Goal: Information Seeking & Learning: Learn about a topic

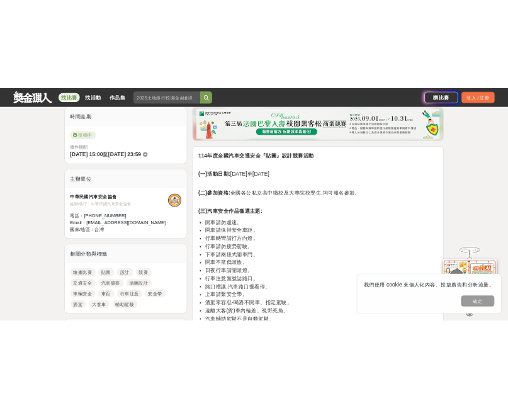
scroll to position [441, 0]
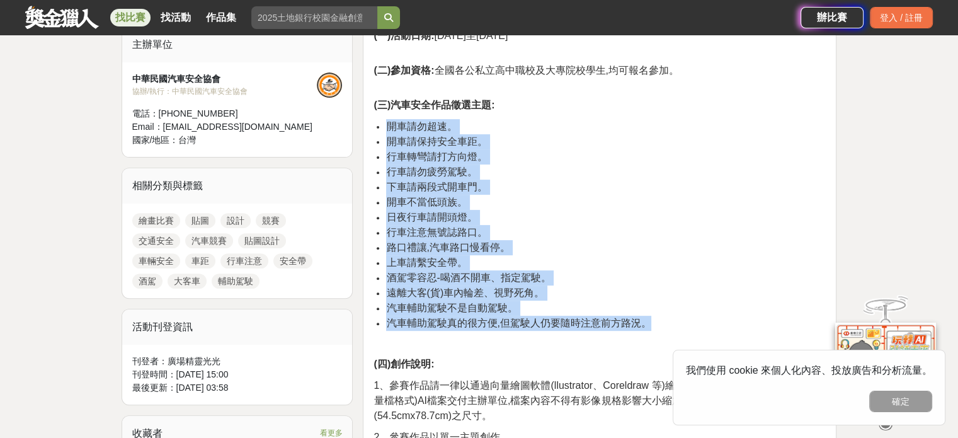
drag, startPoint x: 653, startPoint y: 322, endPoint x: 386, endPoint y: 123, distance: 332.2
click at [386, 123] on ul "開車請勿超速。 開車請保持安全車距。 行車轉彎請打方向燈。 行車請勿疲勞駕駛。 下車請兩段式開車門。 開車不當低頭族。 日夜行車請開頭燈。 行車注意無號誌路口…" at bounding box center [599, 225] width 452 height 212
copy ul "開車請勿超速。 開車請保持安全車距。 行車轉彎請打方向燈。 行車請勿疲勞駕駛。 下車請兩段式開車門。 開車不當低頭族。 日夜行車請開頭燈。 行車注意無號誌路口…"
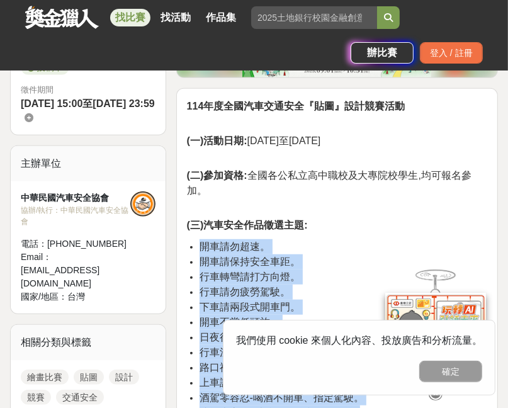
click at [330, 259] on li "開車請保持安全車距。" at bounding box center [344, 261] width 288 height 15
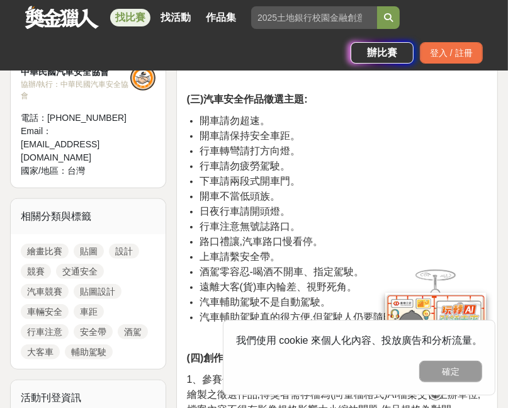
scroll to position [630, 0]
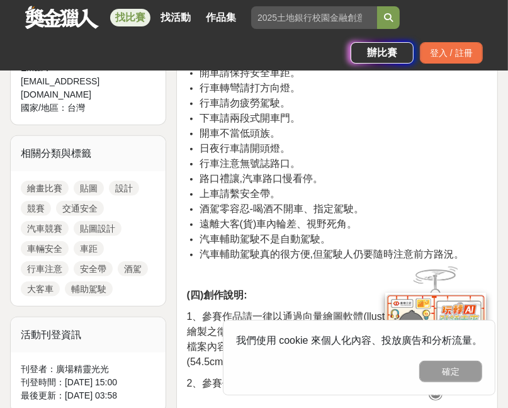
drag, startPoint x: 260, startPoint y: 178, endPoint x: 272, endPoint y: 182, distance: 12.5
click at [260, 178] on span "路口禮讓,汽車路口慢看停。" at bounding box center [261, 178] width 123 height 11
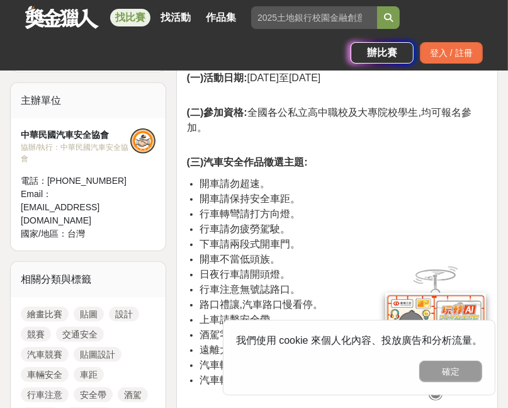
click at [321, 252] on li "開車不當低頭族。" at bounding box center [344, 259] width 288 height 15
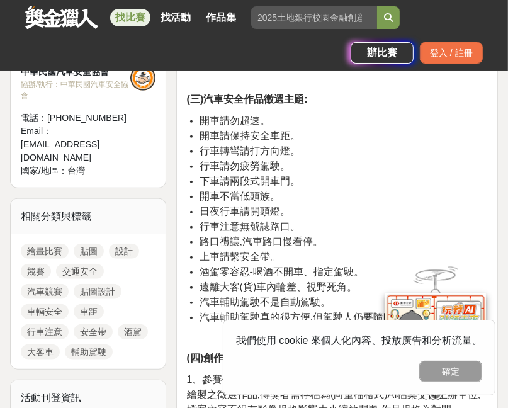
click at [444, 380] on button "確定" at bounding box center [450, 371] width 63 height 21
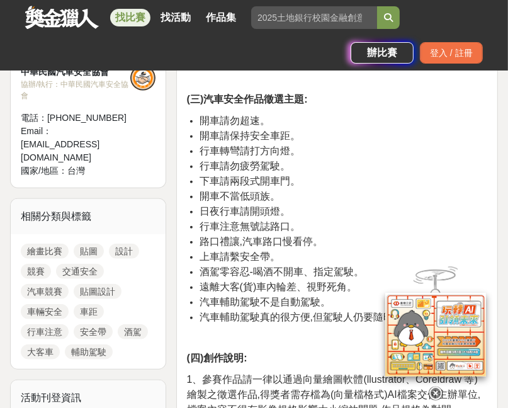
scroll to position [693, 0]
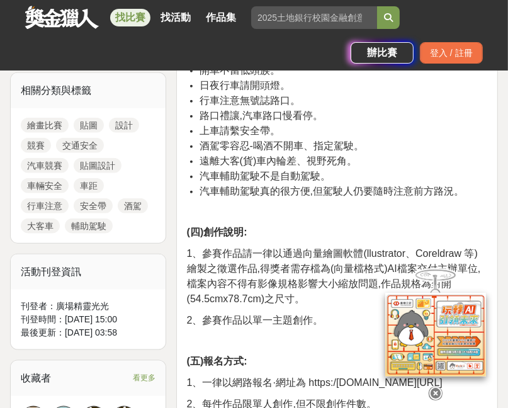
click at [294, 231] on p "(四)創作說明:" at bounding box center [337, 232] width 300 height 15
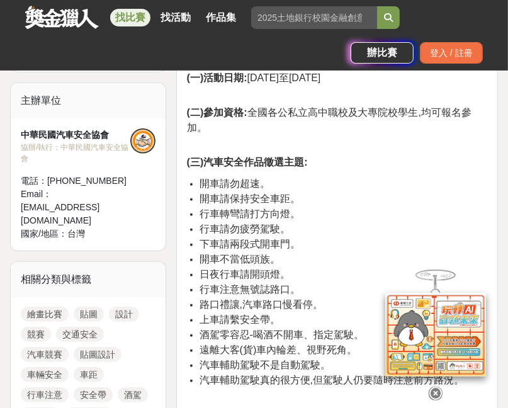
scroll to position [630, 0]
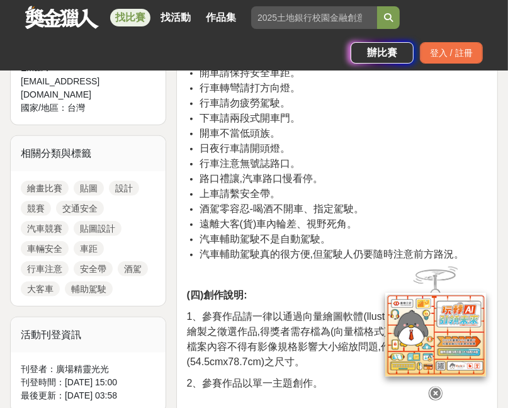
click at [309, 279] on p at bounding box center [337, 274] width 300 height 13
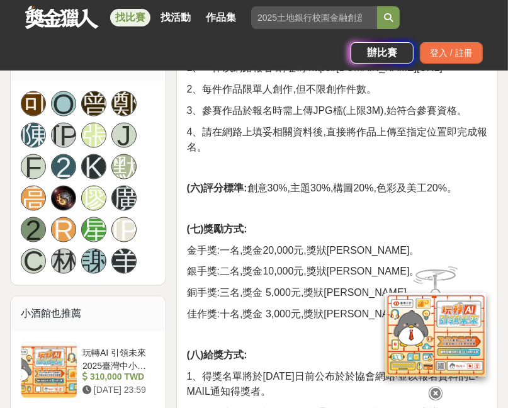
scroll to position [819, 0]
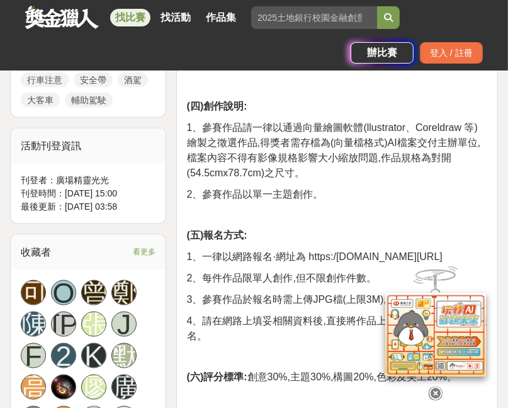
click at [350, 219] on p at bounding box center [337, 214] width 300 height 13
click at [287, 262] on span "1、一律以網路報名·網址為 https:/forms.gle/m9g4x9VFWwJXuPtDA" at bounding box center [315, 256] width 256 height 11
click at [315, 262] on span "1、一律以網路報名·網址為 https:/forms.gle/m9g4x9VFWwJXuPtDA" at bounding box center [315, 256] width 256 height 11
drag, startPoint x: 371, startPoint y: 273, endPoint x: 184, endPoint y: 273, distance: 187.1
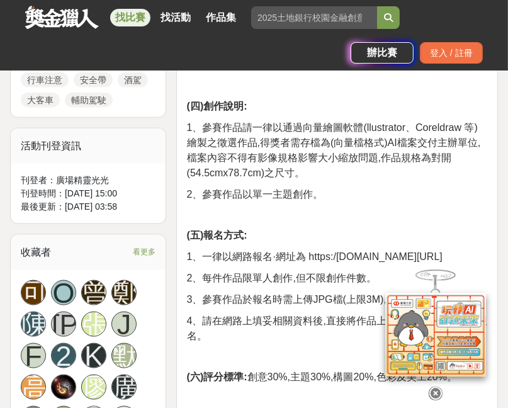
copy span "https:/forms.gle/m9g4x9VFWwJXuPtDA"
click at [349, 216] on p at bounding box center [337, 214] width 300 height 13
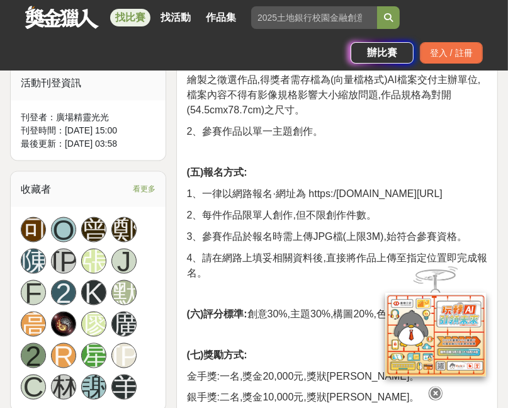
click at [294, 271] on span "4、請在網路上填妥相關資料後,直接將作品上傳至指定位置即完成報名。" at bounding box center [337, 266] width 300 height 26
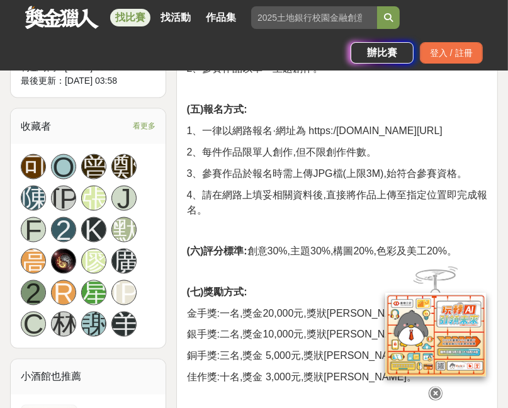
scroll to position [1008, 0]
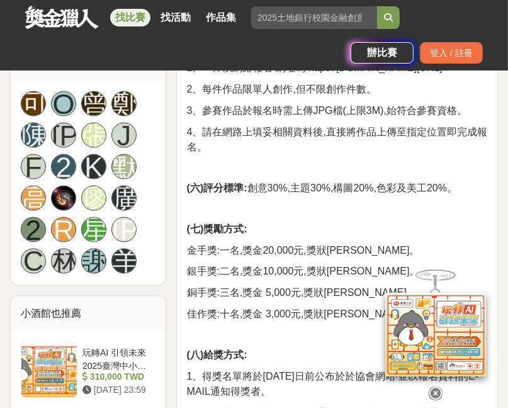
click at [328, 237] on p "(七)獎勵方式:" at bounding box center [337, 229] width 300 height 15
click at [247, 234] on strong "(七)獎勵方式:" at bounding box center [217, 229] width 60 height 11
click at [278, 256] on span "金手獎:一名,獎金20,000元,獎狀乙禎。" at bounding box center [303, 250] width 233 height 11
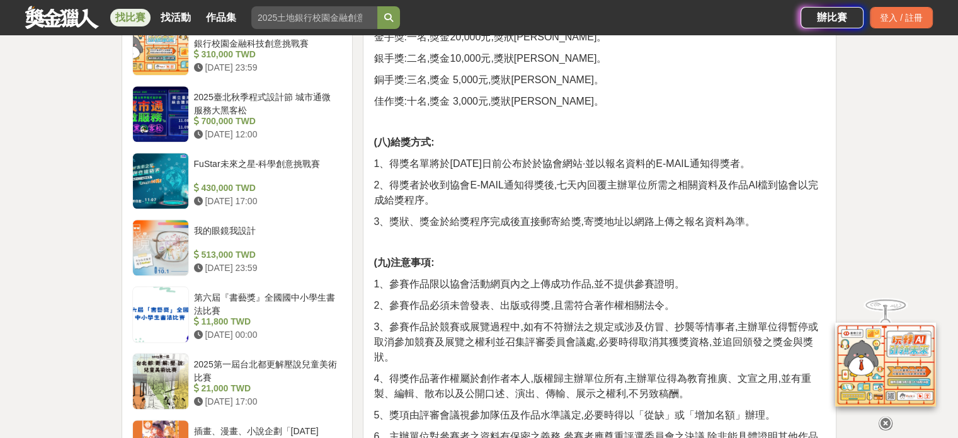
scroll to position [1449, 0]
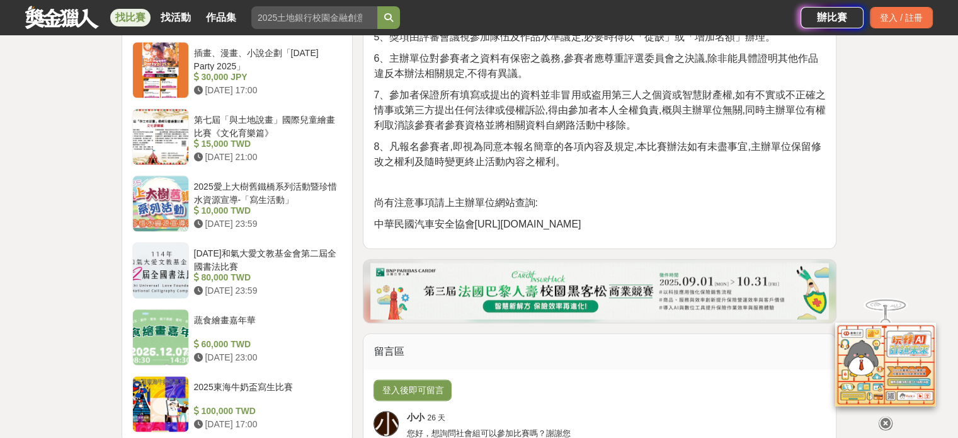
drag, startPoint x: 475, startPoint y: 224, endPoint x: 544, endPoint y: 225, distance: 68.7
click at [637, 225] on p "中華民國汽車安全協會https://www.carsafety.com.tw" at bounding box center [599, 224] width 452 height 15
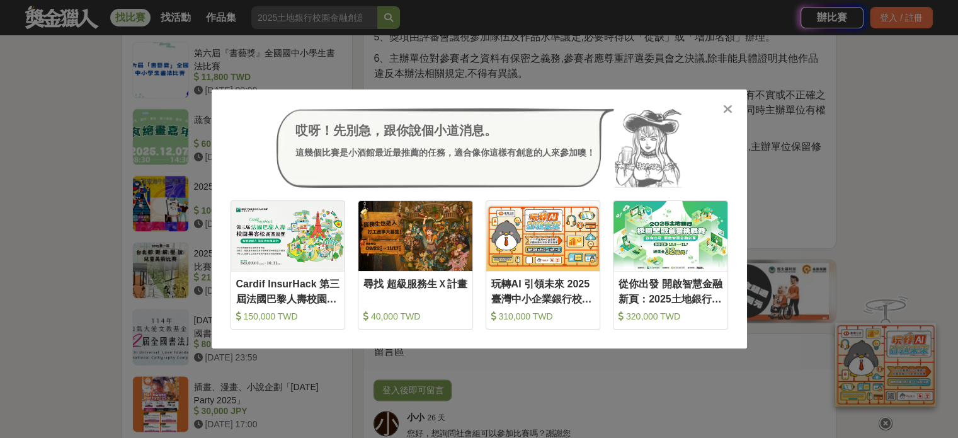
click at [79, 151] on div "哎呀！先別急，跟你說個小道消息。 這幾個比賽是小酒館最近最推薦的任務，適合像你這樣有創意的人來參加噢！ 收藏 Cardif InsurHack 第三屆法國巴黎…" at bounding box center [479, 219] width 958 height 438
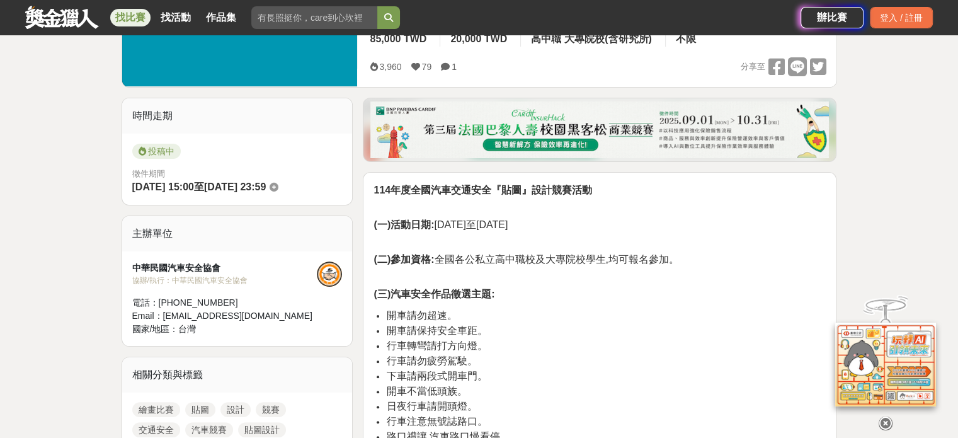
scroll to position [0, 0]
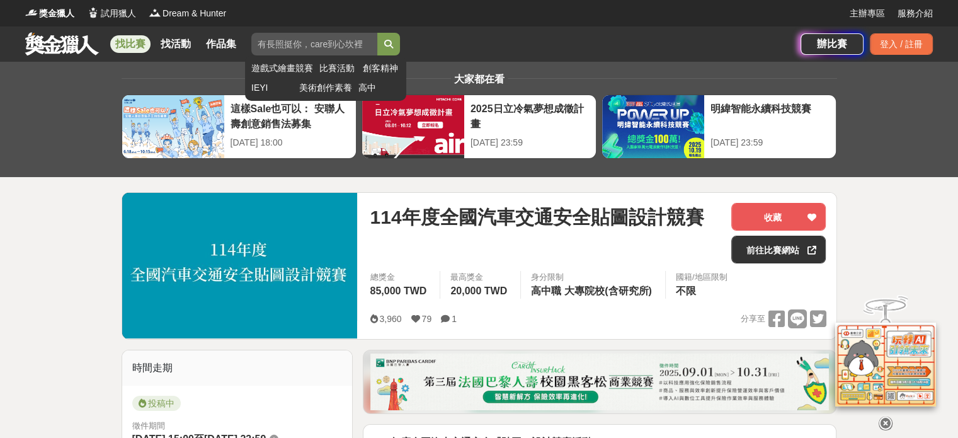
click at [289, 43] on input "search" at bounding box center [314, 44] width 126 height 23
type input "貼圖"
click at [377, 33] on button "submit" at bounding box center [388, 44] width 23 height 23
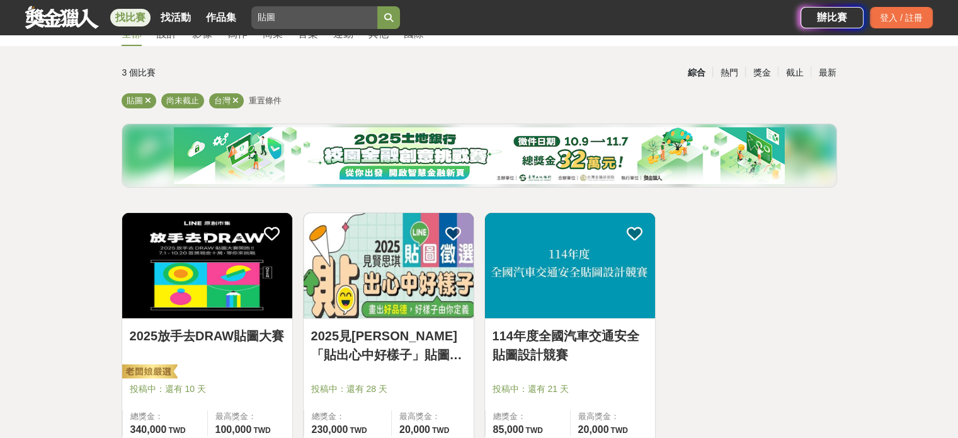
scroll to position [126, 0]
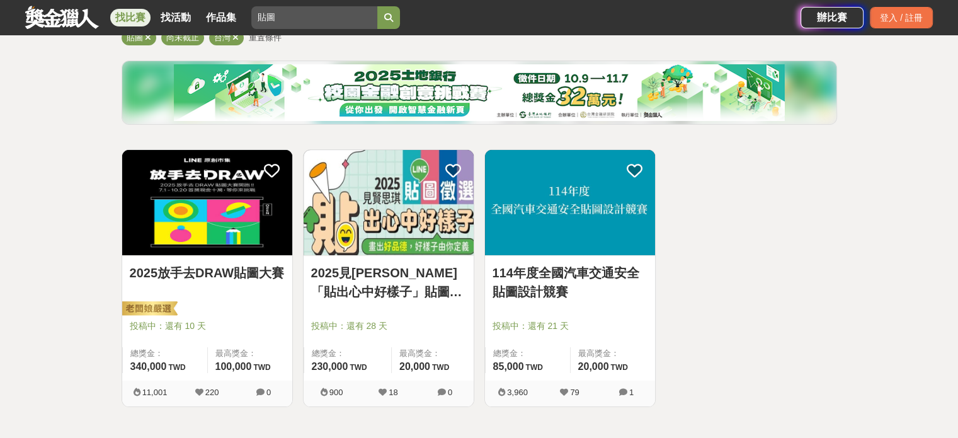
click at [895, 233] on div "全部 設計 影像 寫作 商業 音樂 運動 其他 國際 所有分類 進階篩選 3 個比賽 綜合 熱門 獎金 截止 最新 貼圖 尚未截止 台灣 重置條件 2025放…" at bounding box center [479, 255] width 958 height 639
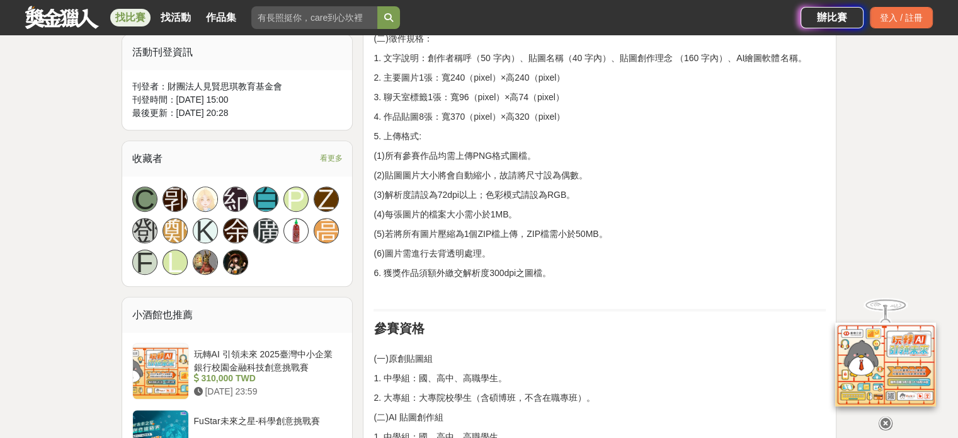
scroll to position [819, 0]
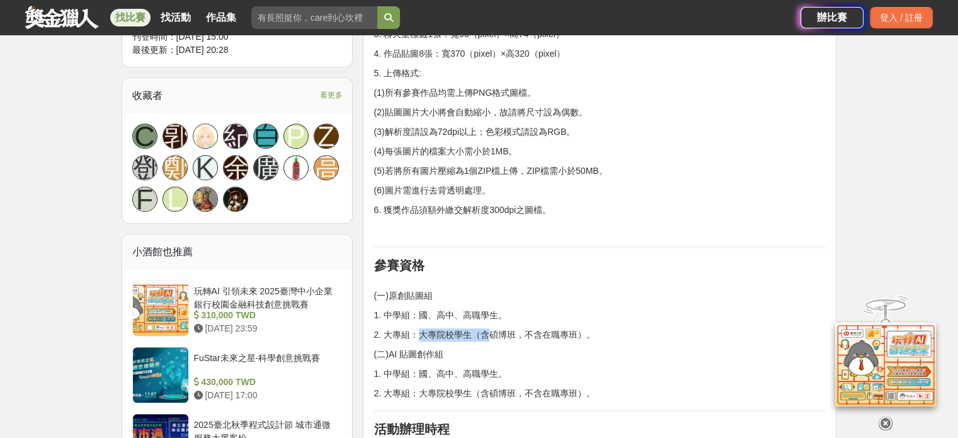
drag, startPoint x: 422, startPoint y: 333, endPoint x: 488, endPoint y: 329, distance: 66.2
click at [488, 329] on p "2. 大專組：大專院校學生（含碩博班，不含在職專班）。" at bounding box center [599, 334] width 452 height 13
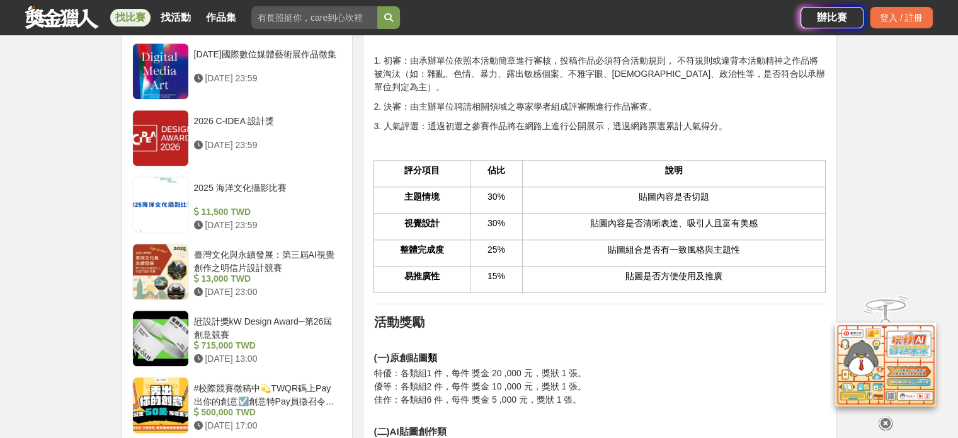
scroll to position [1449, 0]
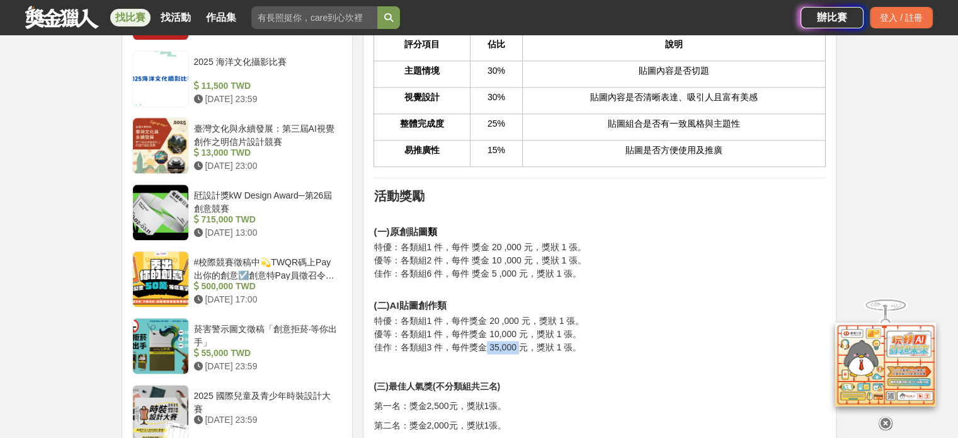
drag, startPoint x: 485, startPoint y: 333, endPoint x: 516, endPoint y: 331, distance: 31.5
click at [516, 331] on p "特優：各類組1 件，每件獎金 20 ,000 元，獎狀 1 張。 優等：各類組1 件，每件獎金 10,000 元，獎狀 1 張。 佳作：各類組3 件，每件獎金…" at bounding box center [599, 334] width 452 height 40
click at [489, 334] on p "特優：各類組1 件，每件獎金 20 ,000 元，獎狀 1 張。 優等：各類組1 件，每件獎金 10,000 元，獎狀 1 張。 佳作：各類組3 件，每件獎金…" at bounding box center [599, 334] width 452 height 40
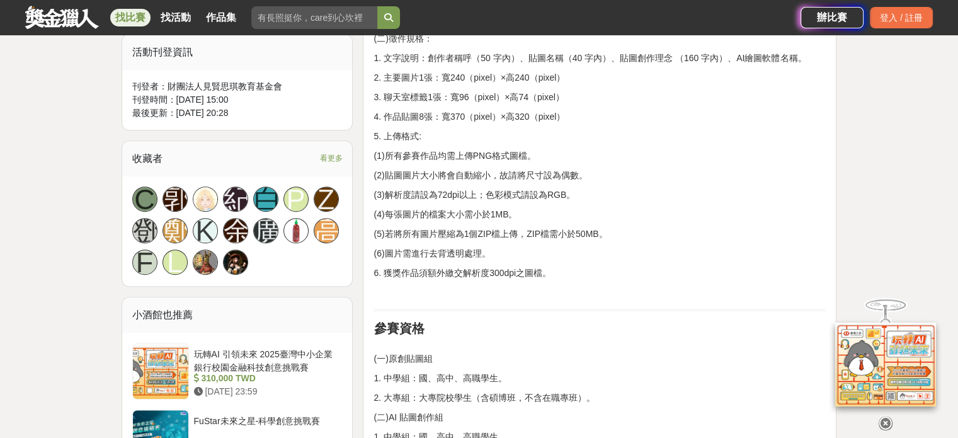
scroll to position [1071, 0]
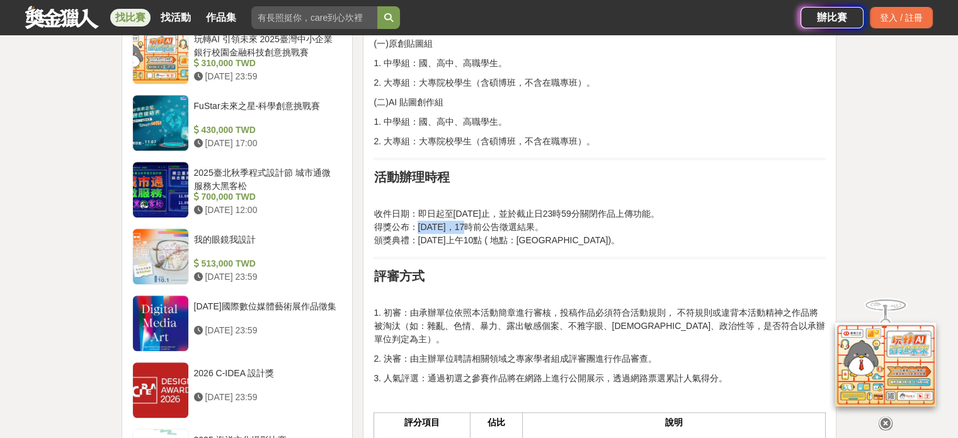
drag, startPoint x: 418, startPoint y: 226, endPoint x: 476, endPoint y: 224, distance: 57.4
click at [476, 224] on span "得獎公布：113年12月1日，17時前公告徵選結果。" at bounding box center [458, 227] width 170 height 10
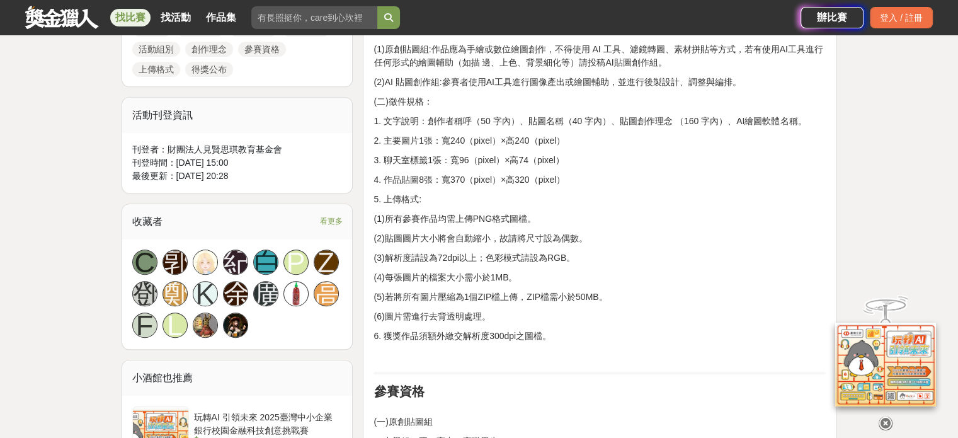
scroll to position [567, 0]
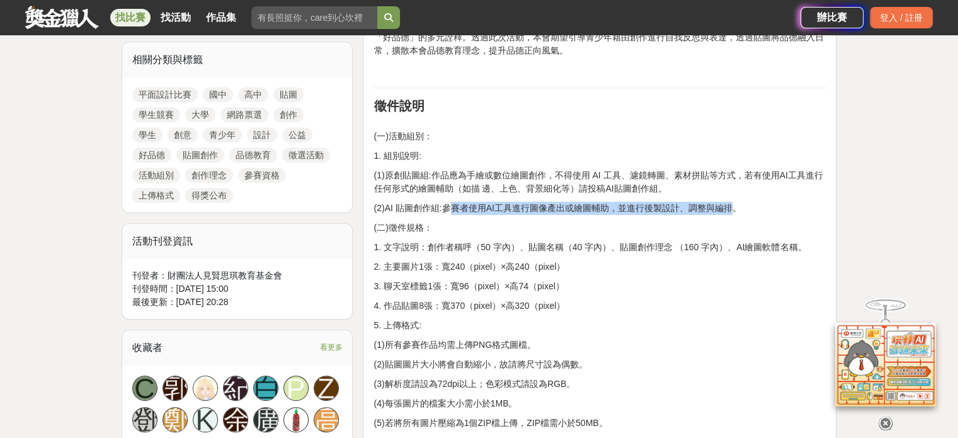
drag, startPoint x: 540, startPoint y: 202, endPoint x: 727, endPoint y: 206, distance: 186.5
click at [727, 206] on p "(2)AI 貼圖創作組:參賽者使用AI工具進行圖像產出或繪圖輔助，並進行後製設計、調整與編排。" at bounding box center [599, 208] width 452 height 13
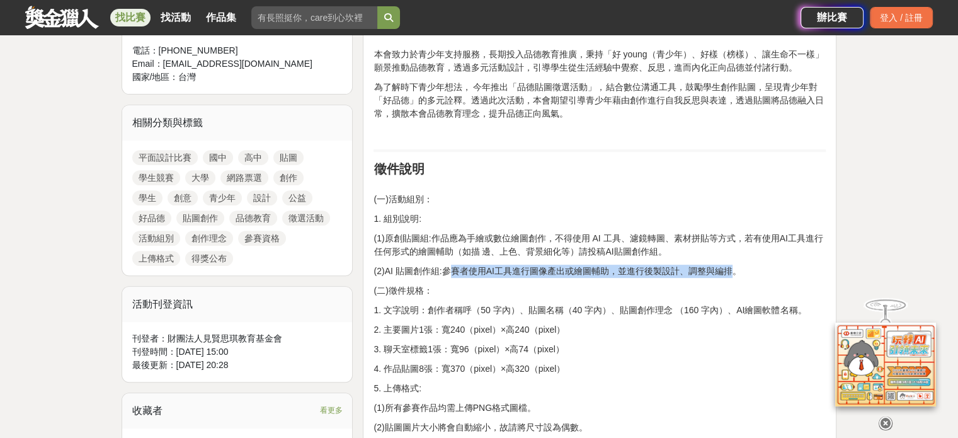
scroll to position [315, 0]
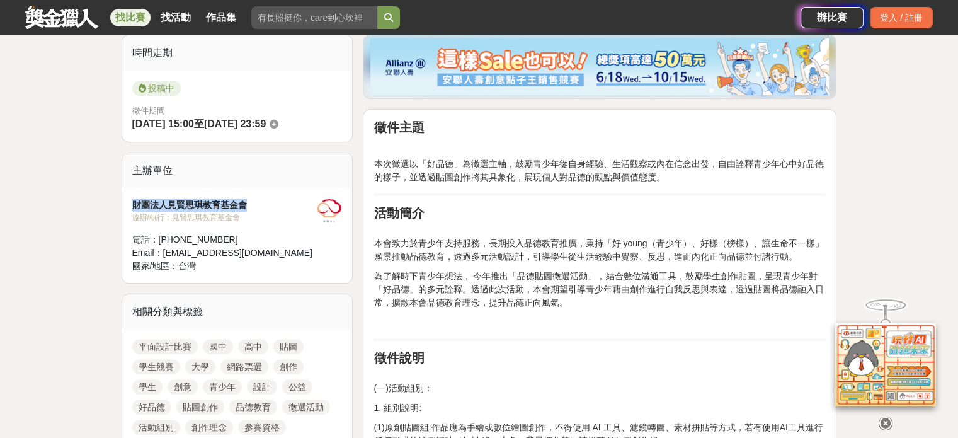
drag, startPoint x: 132, startPoint y: 198, endPoint x: 257, endPoint y: 198, distance: 125.3
click at [257, 198] on div "財團法人見賢思琪教育基金會" at bounding box center [224, 204] width 185 height 13
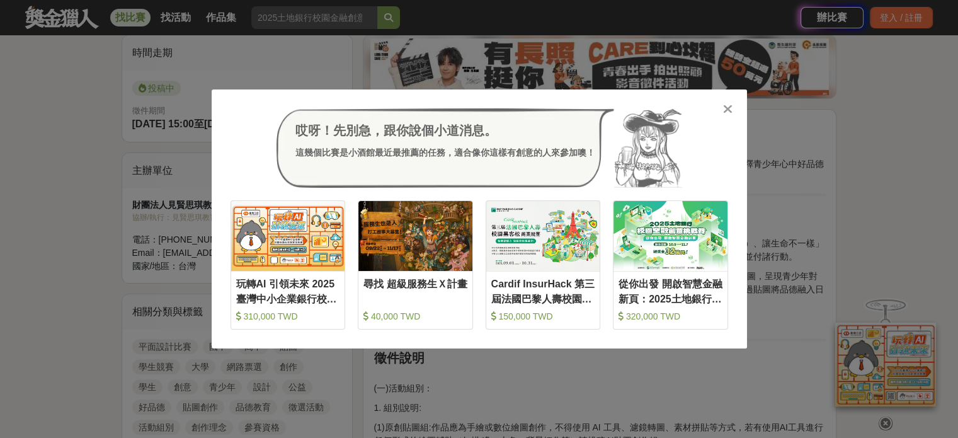
click at [726, 108] on icon at bounding box center [727, 109] width 9 height 13
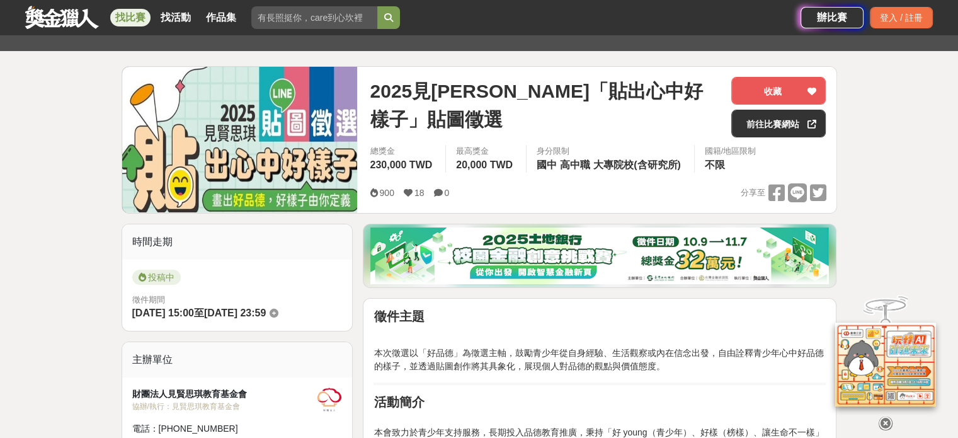
scroll to position [189, 0]
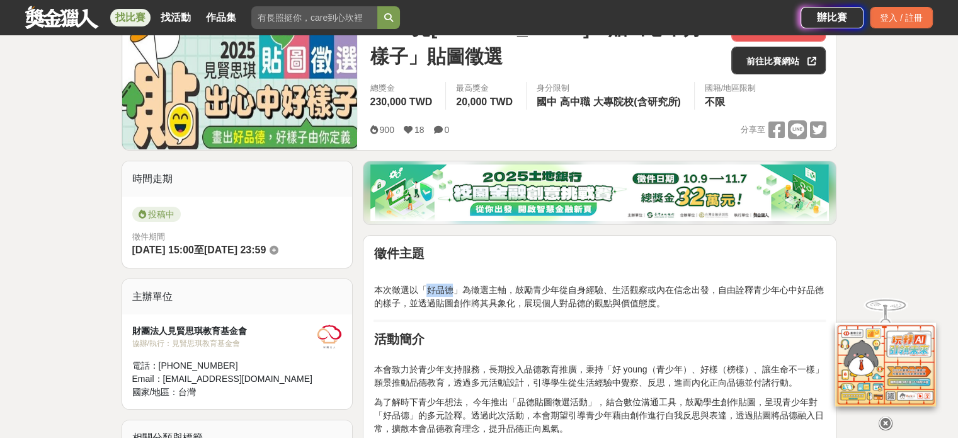
drag, startPoint x: 428, startPoint y: 288, endPoint x: 454, endPoint y: 288, distance: 25.8
click at [454, 288] on p "本次徵選以「好品德」為徵選主軸，鼓勵青少年從自身經驗、生活觀察或內在信念出發，自由詮釋青少年心中好品德的樣子，並透過貼圖創作將其具象化，展現個人對品德的觀點與…" at bounding box center [599, 296] width 452 height 26
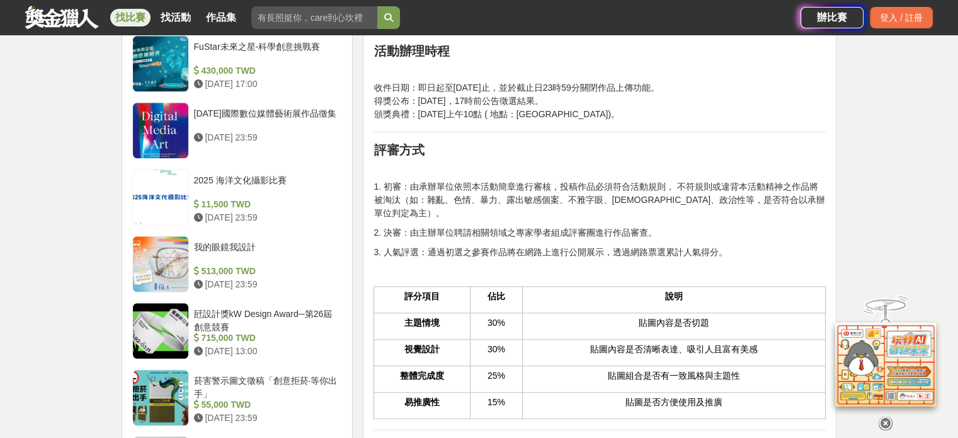
scroll to position [1449, 0]
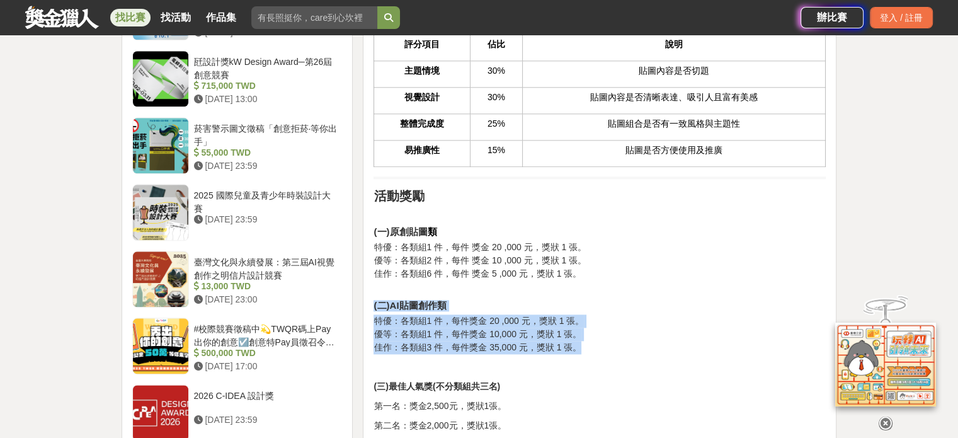
drag, startPoint x: 586, startPoint y: 331, endPoint x: 374, endPoint y: 291, distance: 215.4
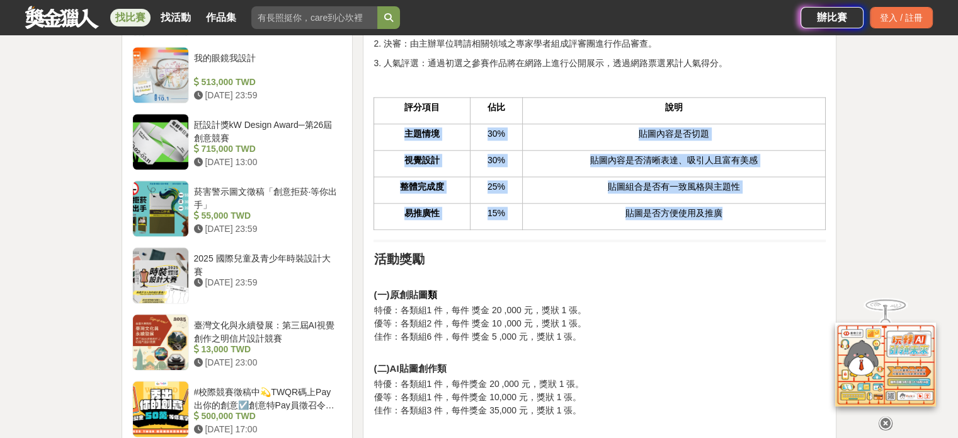
drag, startPoint x: 731, startPoint y: 203, endPoint x: 393, endPoint y: 121, distance: 347.5
click at [393, 124] on tbody "主題情境 30% 貼圖內容是否切題 視覺設計 30% 貼圖內容是否清晰表達、吸引人且富有美感 整體完成度 25% 貼圖組合是否有一致風格與主題性 易推廣性 1…" at bounding box center [600, 177] width 452 height 106
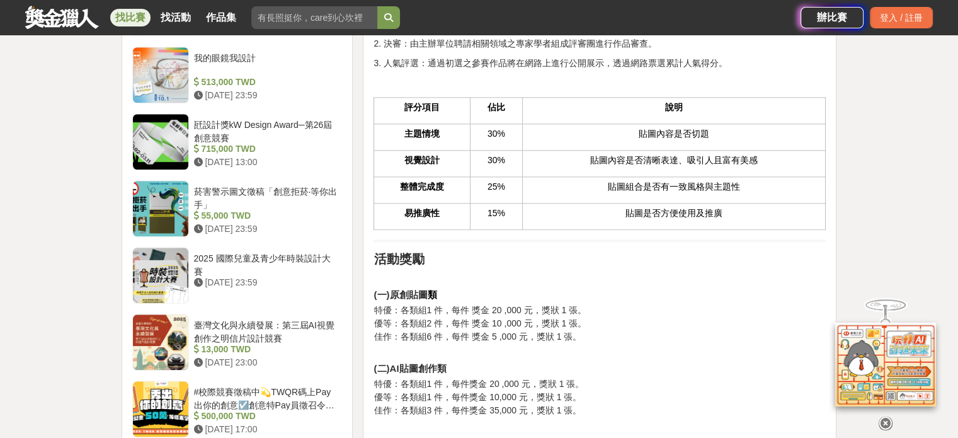
click at [673, 304] on p "特優：各類組1 件，每件 獎金 20 ,000 元，獎狀 1 張。 優等：各類組2 件，每件 獎金 10 ,000 元，獎狀 1 張。 佳作：各類組6 件，每…" at bounding box center [599, 330] width 452 height 53
click at [35, 246] on div "大家都在看 這樣Sale也可以： 安聯人壽創意銷售法募集 2025-10-15 18:00 明緯智能永續科技競賽 2025-10-19 23:59 2025日…" at bounding box center [479, 202] width 958 height 3053
click at [39, 246] on div "大家都在看 這樣Sale也可以： 安聯人壽創意銷售法募集 2025-10-15 18:00 明緯智能永續科技競賽 2025-10-19 23:59 2025日…" at bounding box center [479, 202] width 958 height 3053
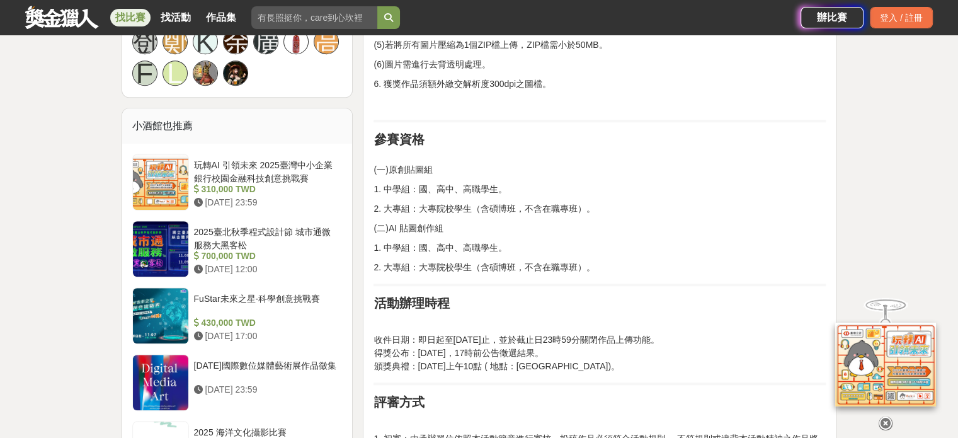
scroll to position [1008, 0]
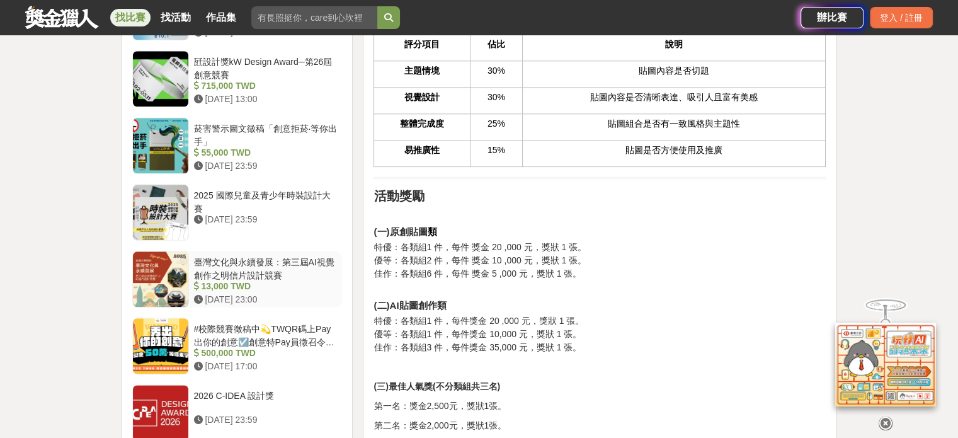
scroll to position [1512, 0]
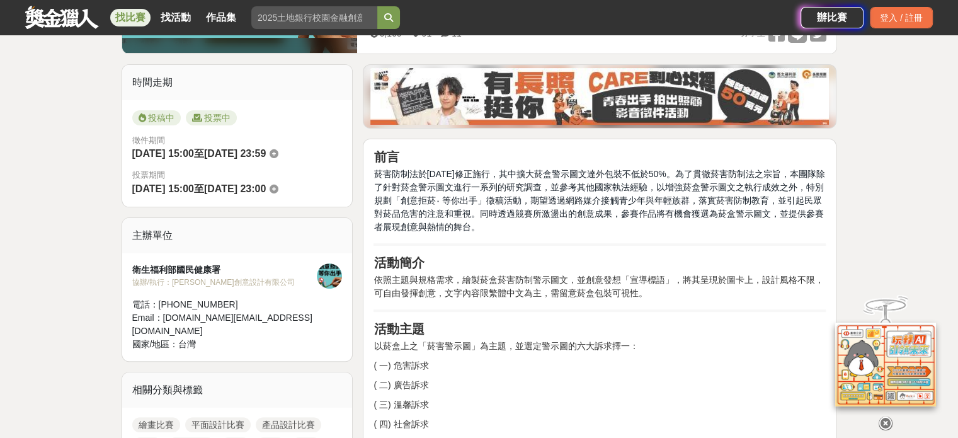
scroll to position [504, 0]
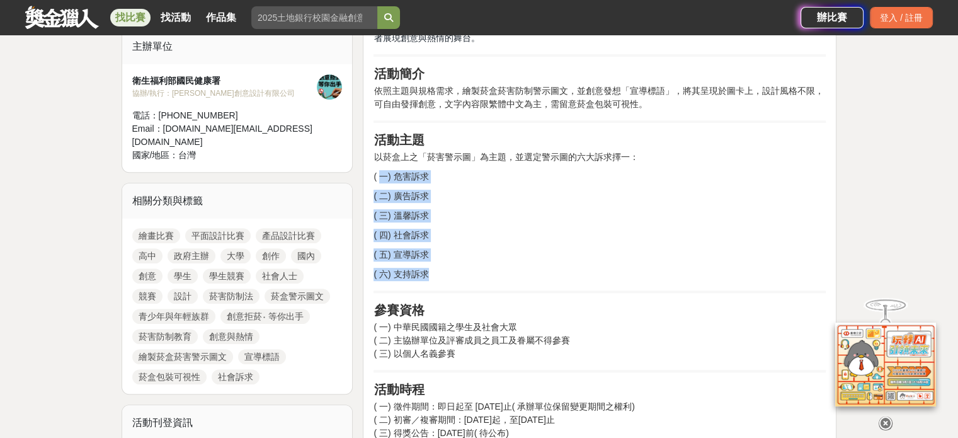
drag, startPoint x: 435, startPoint y: 273, endPoint x: 380, endPoint y: 176, distance: 111.4
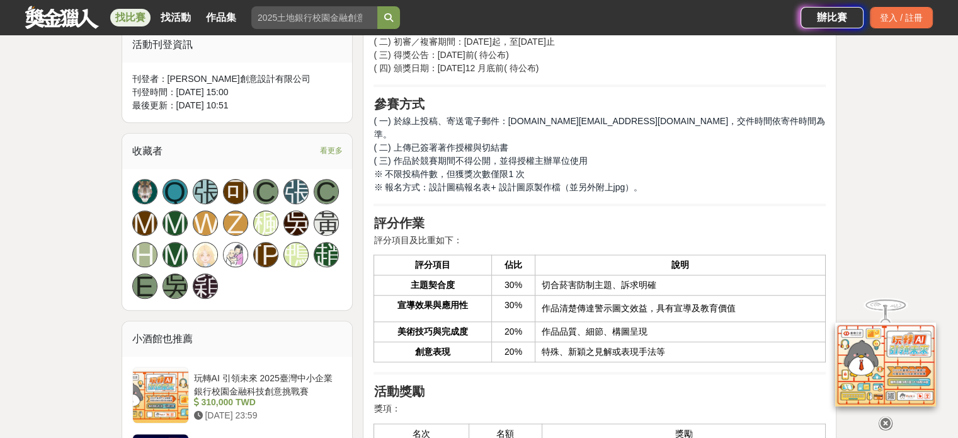
scroll to position [630, 0]
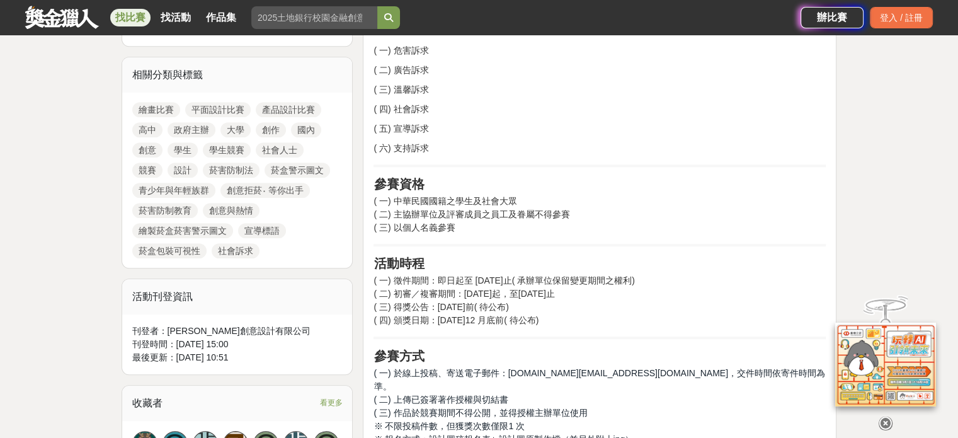
click at [687, 219] on p "( 一) 中華民國國籍之學生及社會大眾 ( 二) 主協辦單位及評審成員之員工及眷屬不得參賽 ( 三) 以個人名義參賽" at bounding box center [599, 215] width 452 height 40
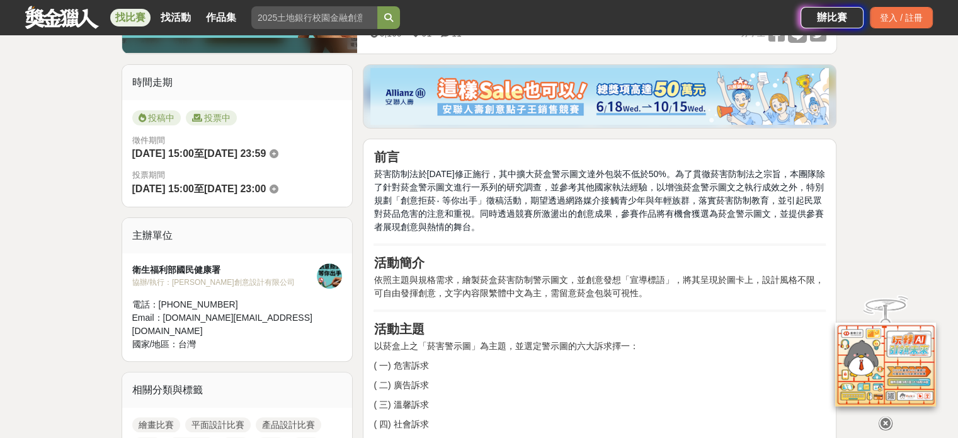
scroll to position [126, 0]
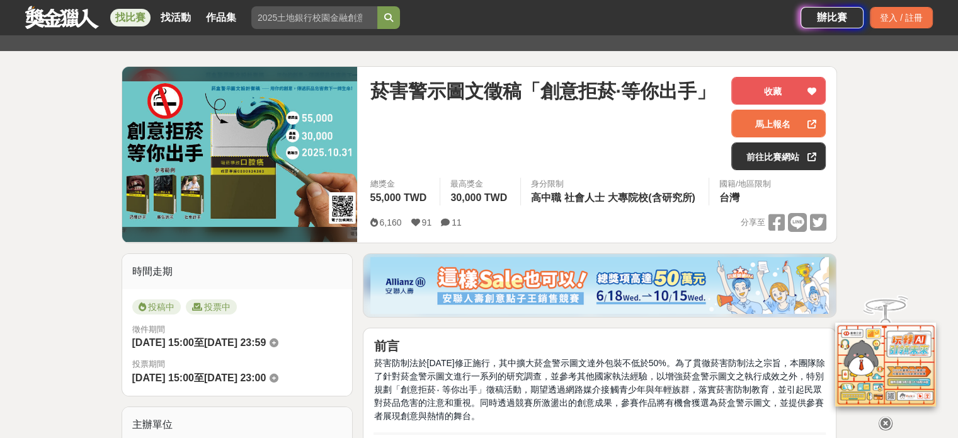
click at [162, 196] on img at bounding box center [240, 153] width 236 height 145
click at [306, 153] on img at bounding box center [240, 153] width 236 height 145
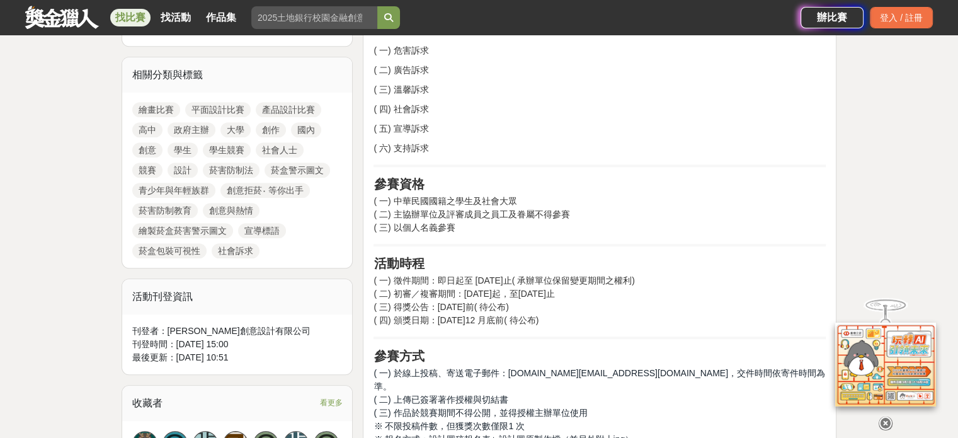
scroll to position [378, 0]
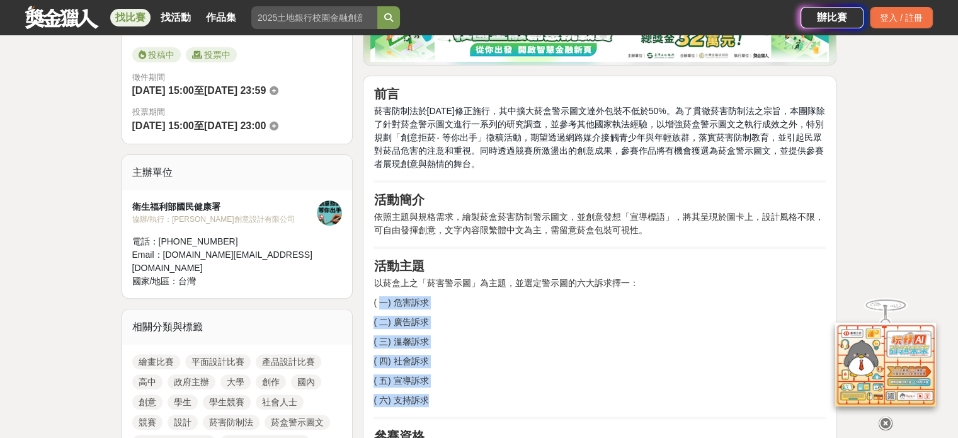
drag, startPoint x: 383, startPoint y: 307, endPoint x: 534, endPoint y: 395, distance: 175.0
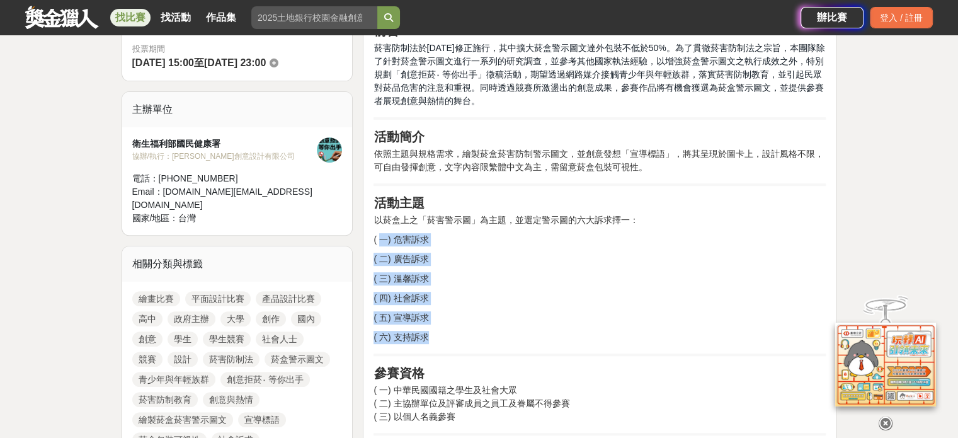
scroll to position [126, 0]
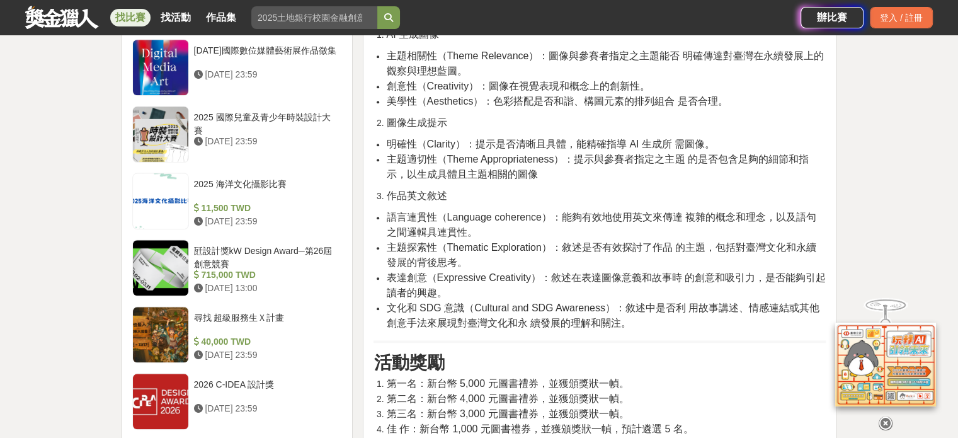
scroll to position [1449, 0]
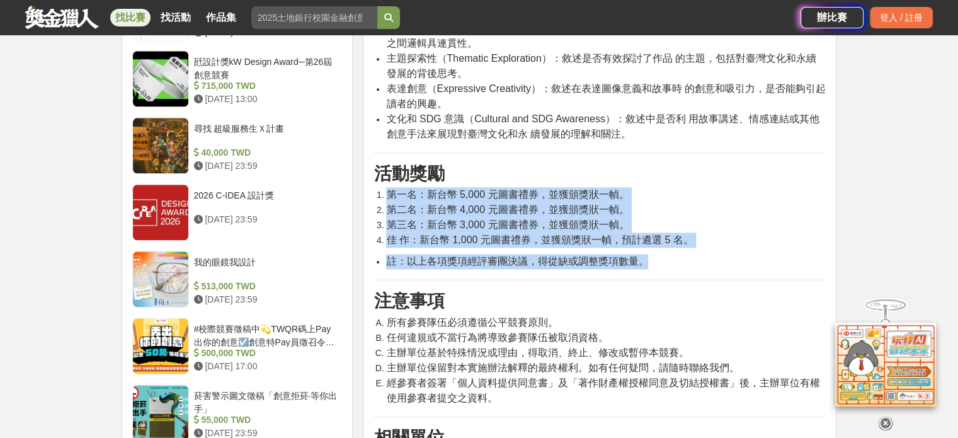
drag, startPoint x: 655, startPoint y: 324, endPoint x: 389, endPoint y: 249, distance: 276.2
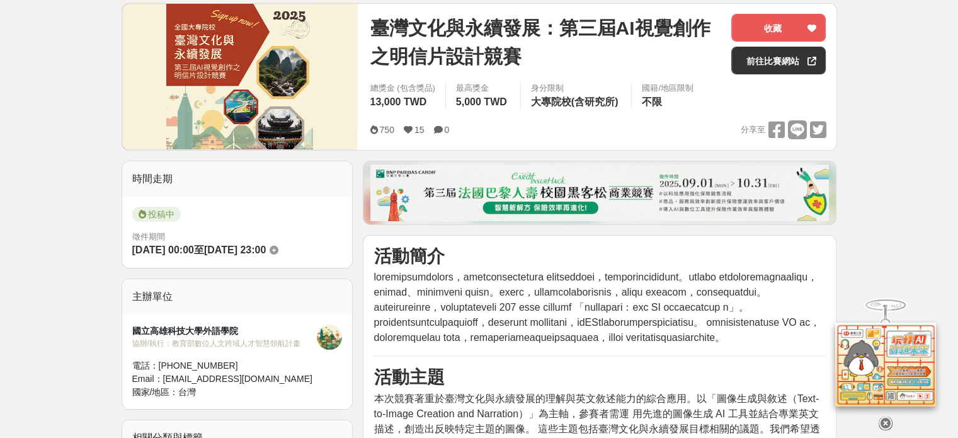
scroll to position [0, 0]
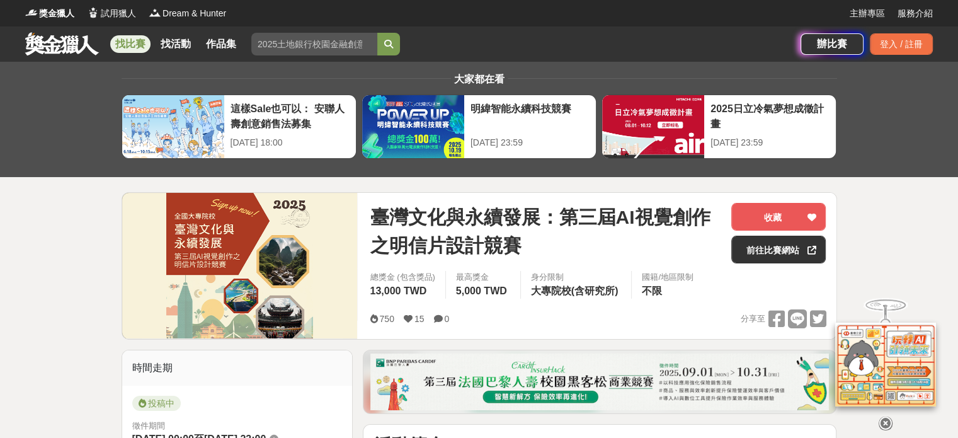
click at [130, 45] on link "找比賽" at bounding box center [130, 44] width 40 height 18
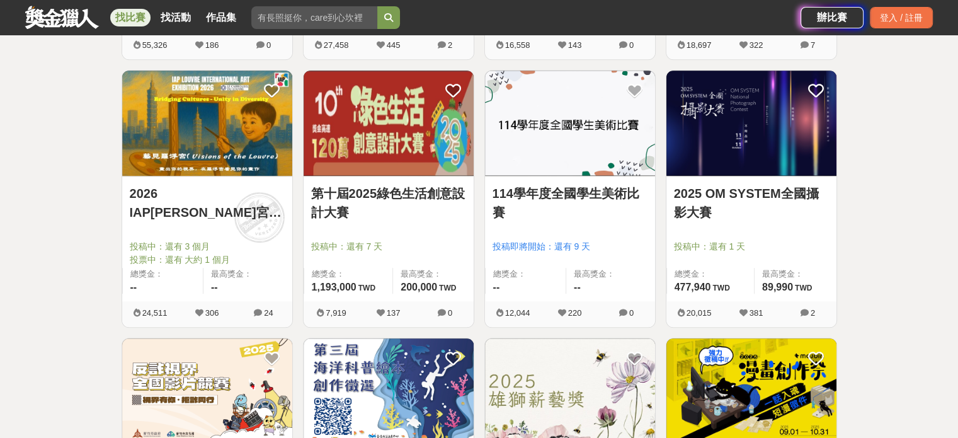
scroll to position [1134, 0]
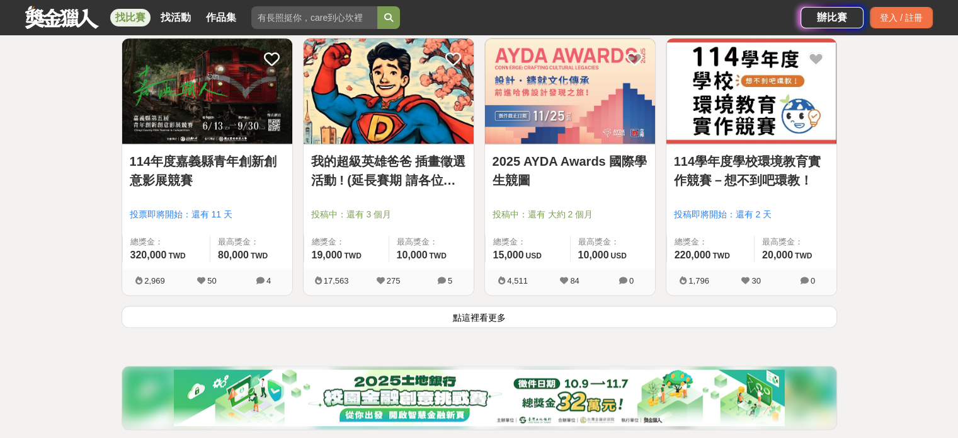
scroll to position [1701, 0]
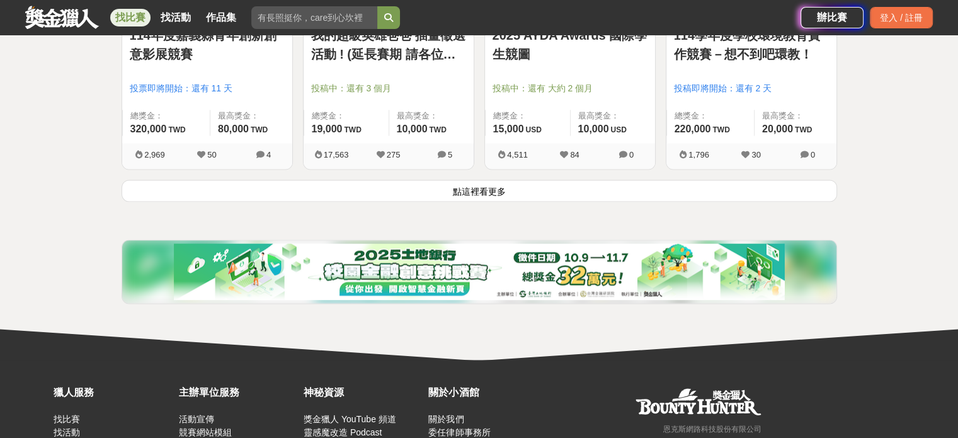
click at [493, 193] on button "點這裡看更多" at bounding box center [479, 191] width 715 height 22
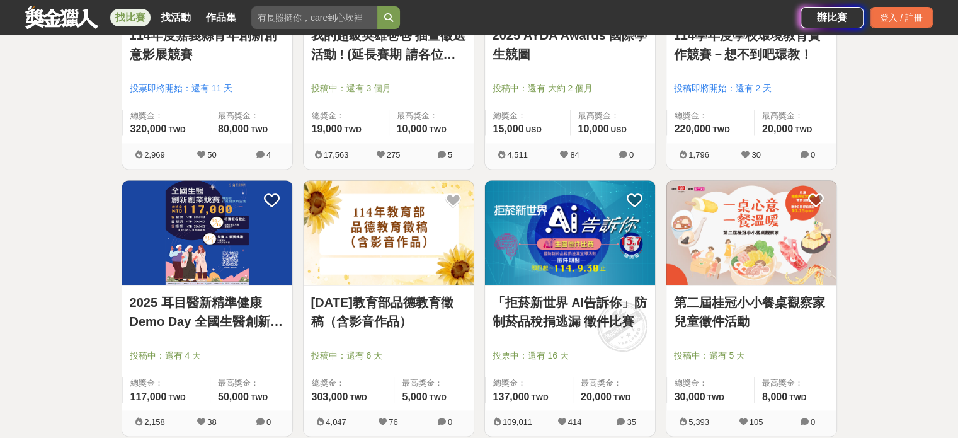
scroll to position [1764, 0]
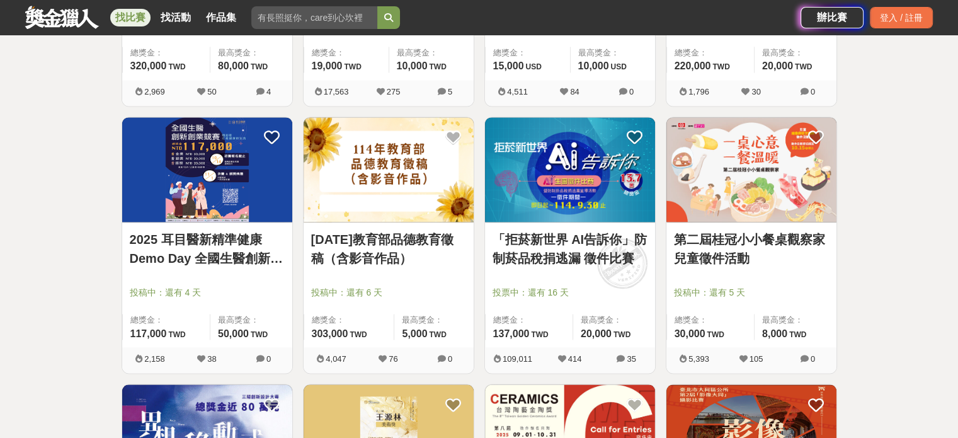
click at [890, 184] on div "全部 設計 影像 寫作 商業 音樂 運動 其他 國際 所有分類 進階篩選 563 個比賽 綜合 熱門 獎金 截止 最新 尚未截止 台灣 重置條件 從你出發 開…" at bounding box center [479, 99] width 958 height 3603
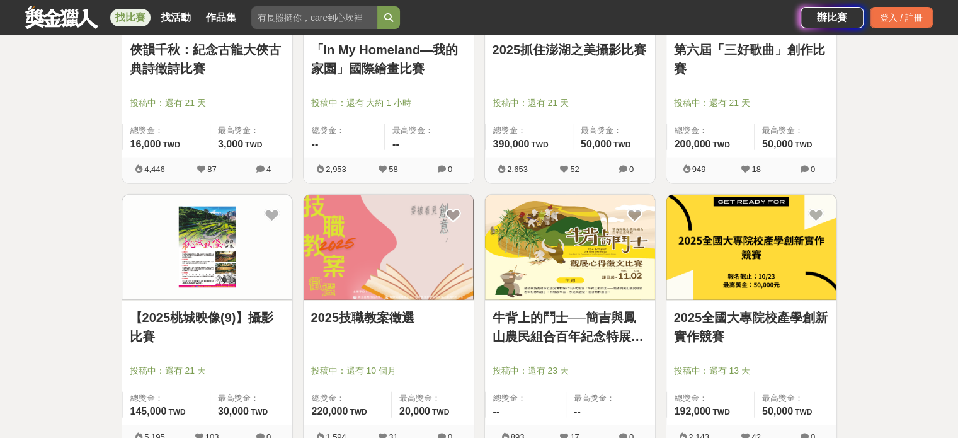
scroll to position [3149, 0]
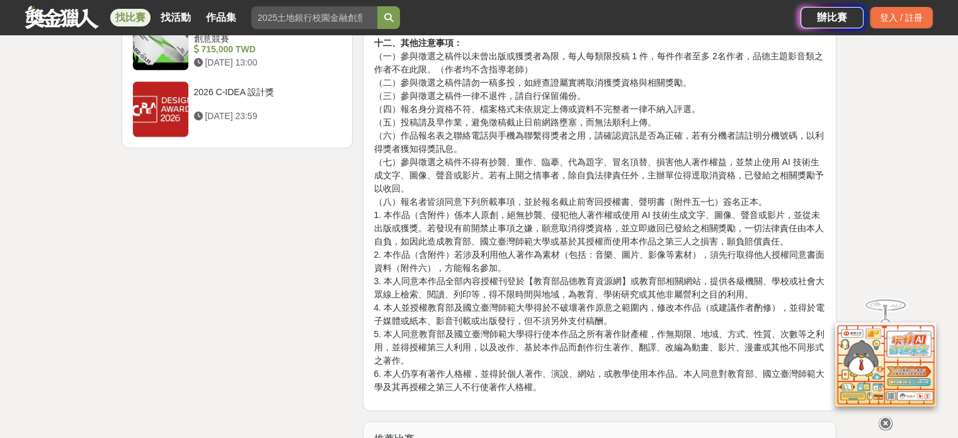
scroll to position [2078, 0]
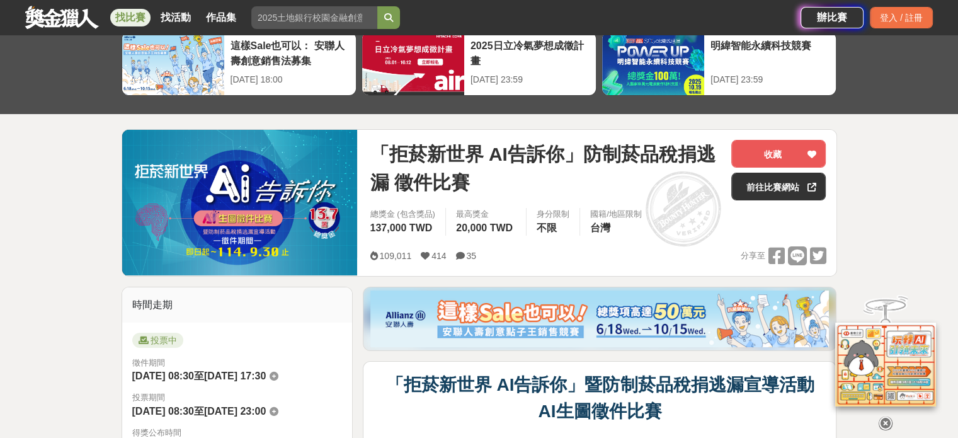
scroll to position [126, 0]
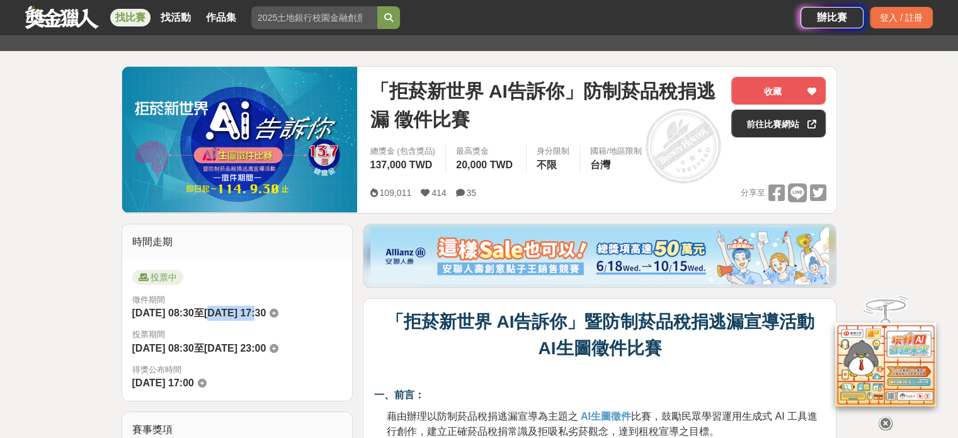
drag, startPoint x: 239, startPoint y: 309, endPoint x: 283, endPoint y: 312, distance: 43.5
click at [266, 312] on span "[DATE] 17:30" at bounding box center [235, 312] width 62 height 11
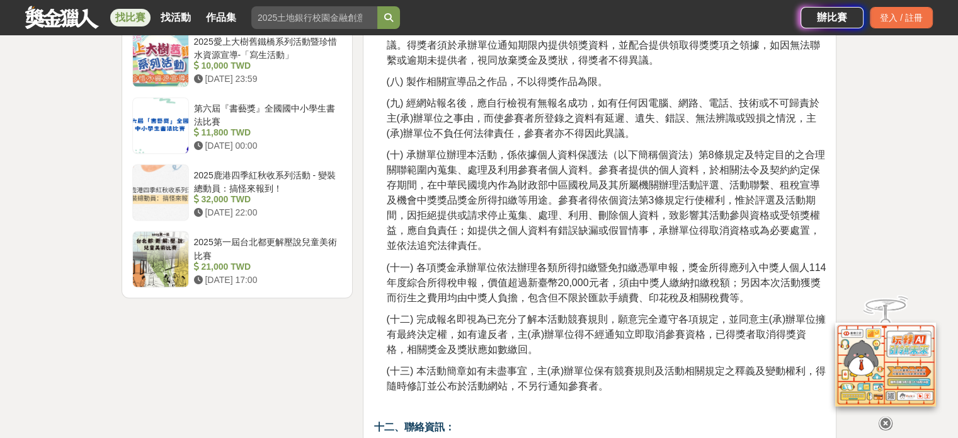
scroll to position [2456, 0]
